Goal: Task Accomplishment & Management: Manage account settings

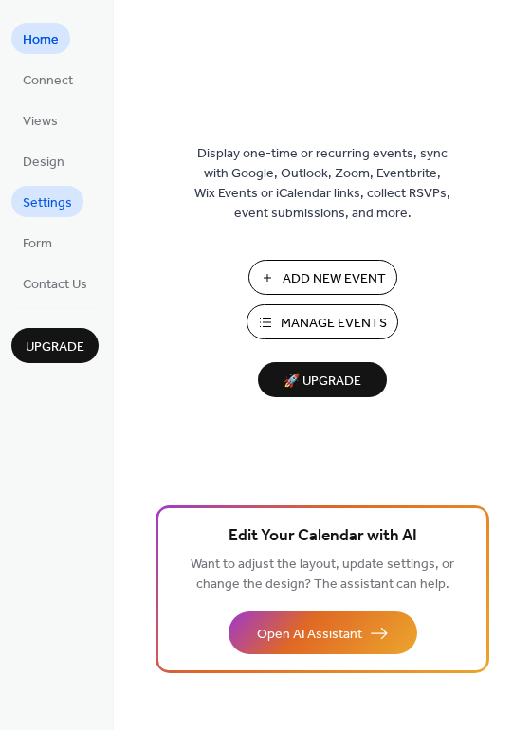
click at [40, 197] on span "Settings" at bounding box center [47, 203] width 49 height 20
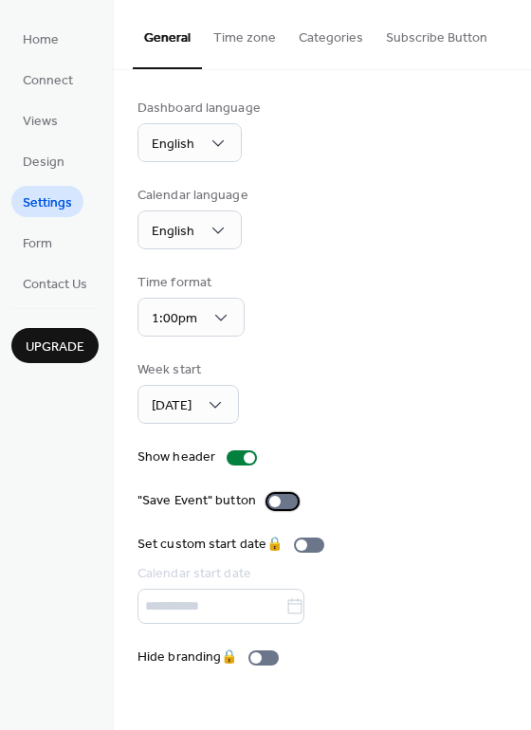
click at [276, 499] on div at bounding box center [274, 501] width 11 height 11
click at [39, 161] on span "Design" at bounding box center [44, 163] width 42 height 20
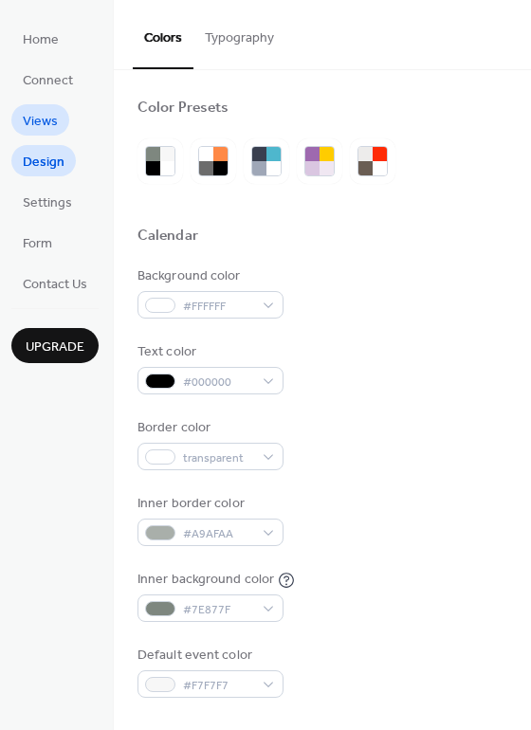
click at [48, 116] on span "Views" at bounding box center [40, 122] width 35 height 20
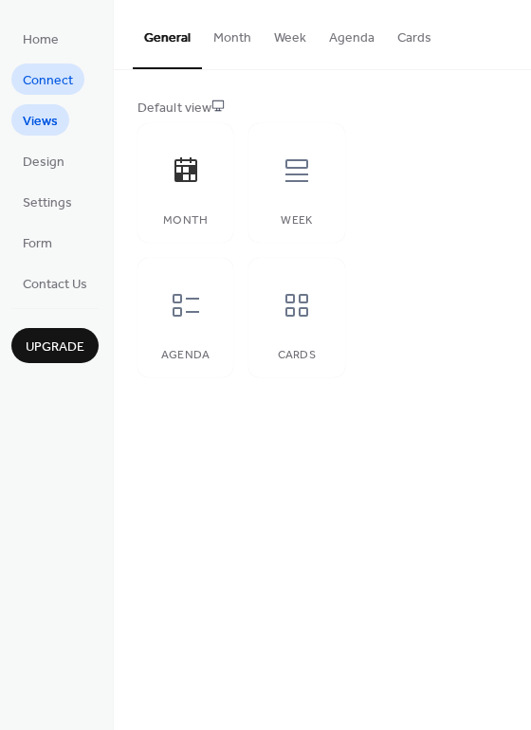
click at [44, 81] on span "Connect" at bounding box center [48, 81] width 50 height 20
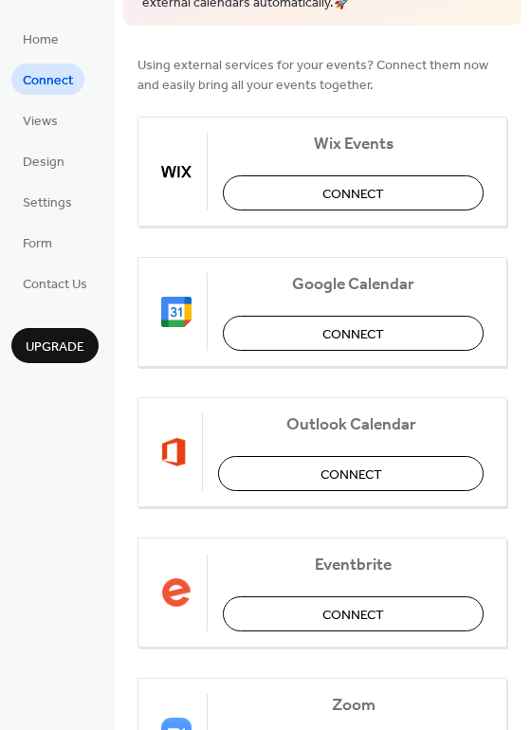
scroll to position [189, 0]
